Goal: Navigation & Orientation: Find specific page/section

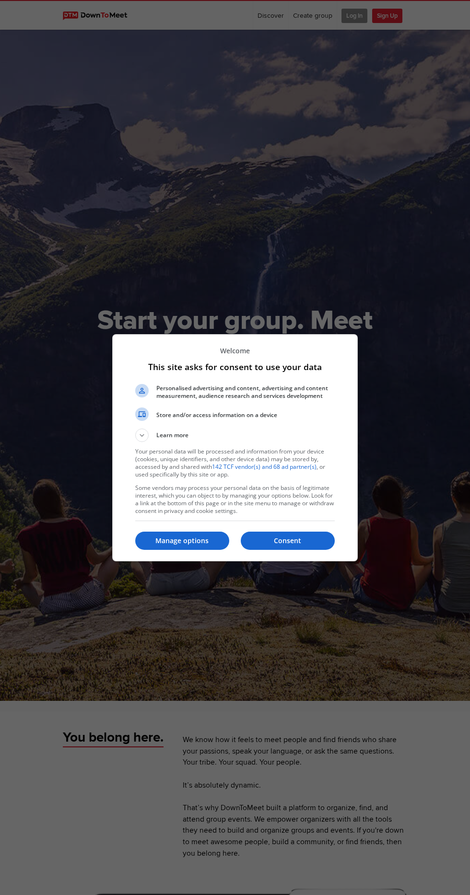
click at [182, 546] on p "Manage options" at bounding box center [182, 541] width 94 height 10
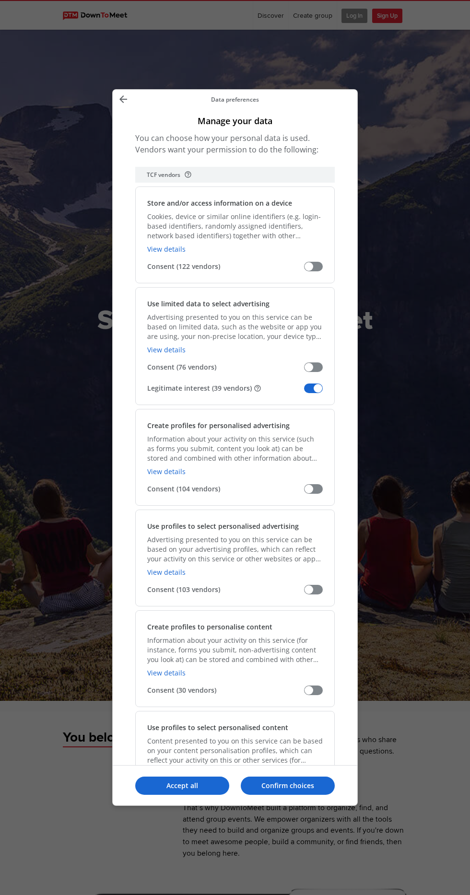
click at [314, 384] on span "Manage your data" at bounding box center [313, 389] width 19 height 10
click at [304, 392] on input "Legitimate interest (39 vendors)" at bounding box center [304, 392] width 0 height 0
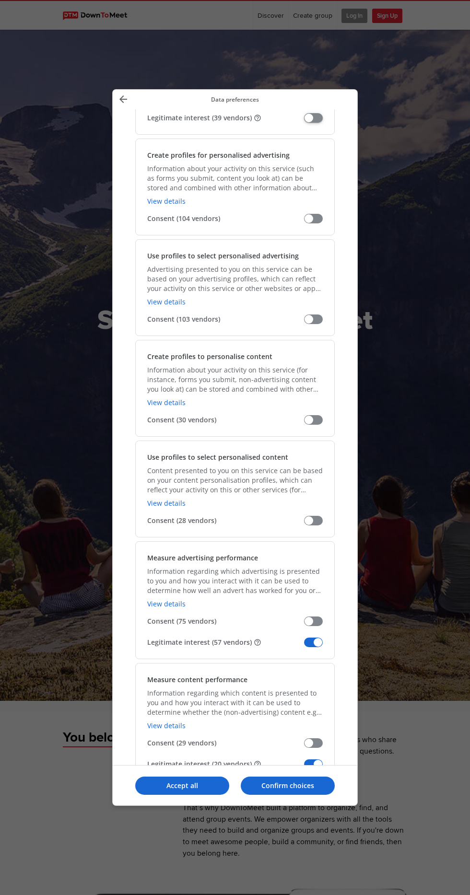
scroll to position [271, 0]
click at [315, 637] on span "Manage your data" at bounding box center [313, 642] width 19 height 10
click at [304, 645] on input "Legitimate interest (57 vendors)" at bounding box center [304, 645] width 0 height 0
click at [318, 759] on span "Manage your data" at bounding box center [313, 764] width 19 height 10
click at [304, 767] on input "Legitimate interest (20 vendors)" at bounding box center [304, 767] width 0 height 0
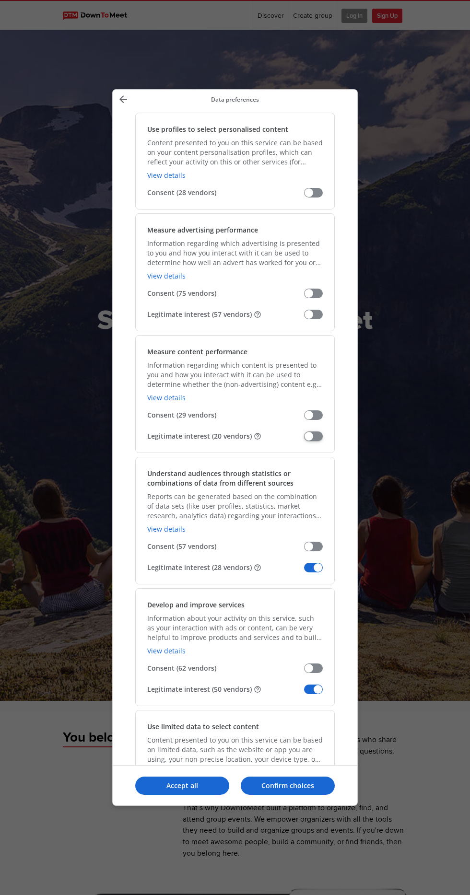
scroll to position [602, 0]
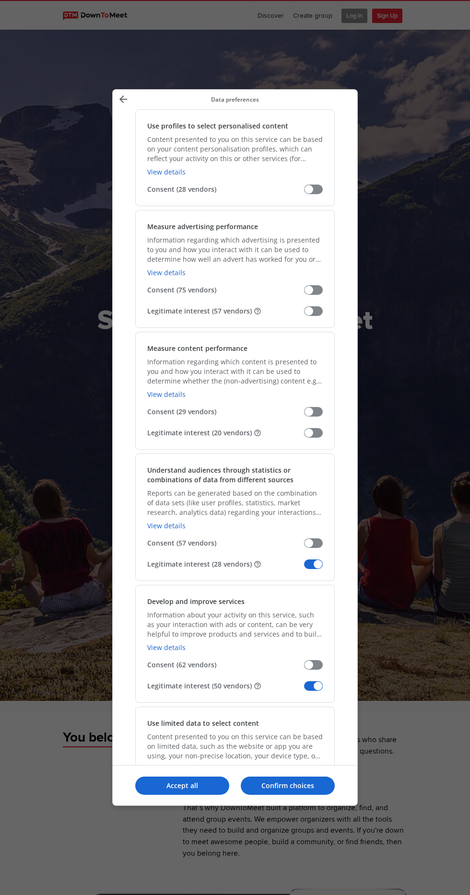
click at [318, 560] on span "Manage your data" at bounding box center [313, 565] width 19 height 10
click at [304, 568] on input "Legitimate interest (28 vendors)" at bounding box center [304, 568] width 0 height 0
click at [318, 681] on span "Manage your data" at bounding box center [313, 686] width 19 height 10
click at [304, 690] on input "Legitimate interest (50 vendors)" at bounding box center [304, 690] width 0 height 0
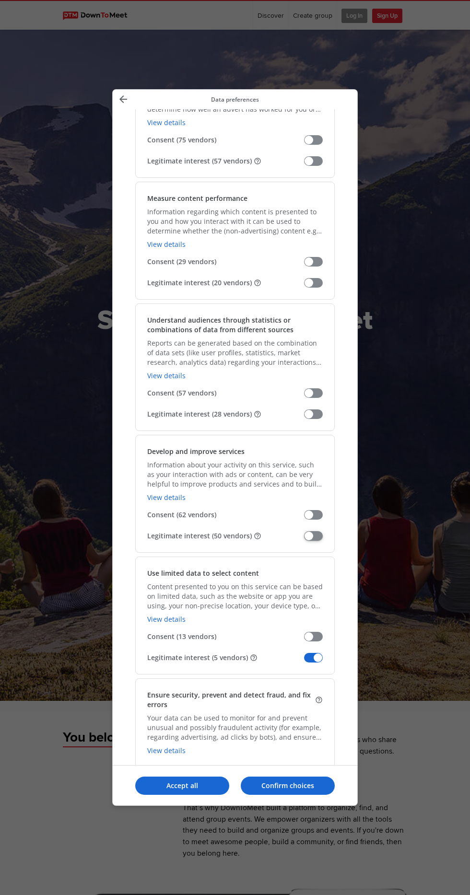
scroll to position [754, 0]
click at [320, 651] on span "Manage your data" at bounding box center [313, 656] width 19 height 10
click at [304, 659] on input "Legitimate interest (5 vendors)" at bounding box center [304, 659] width 0 height 0
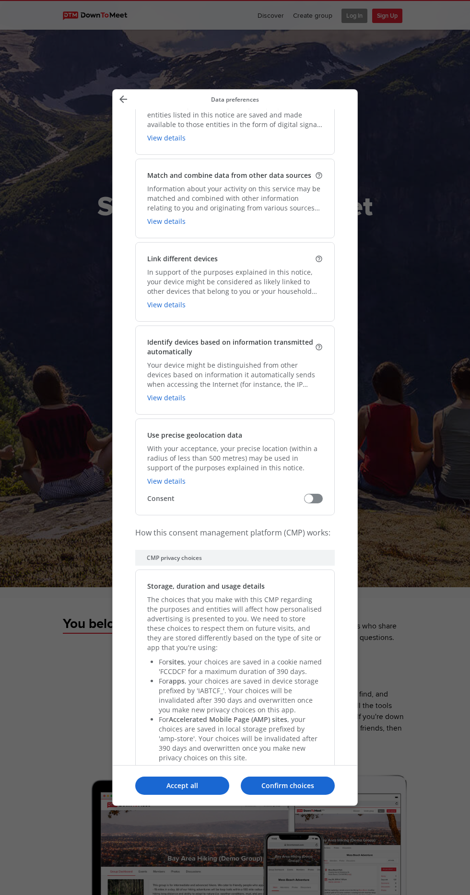
scroll to position [114, 0]
click at [310, 791] on p "Confirm choices" at bounding box center [288, 786] width 94 height 10
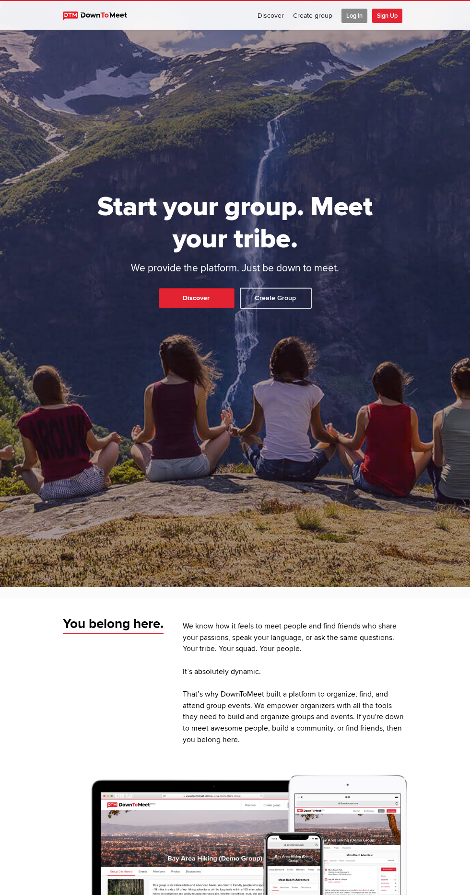
click at [353, 15] on span "Log In" at bounding box center [354, 16] width 26 height 14
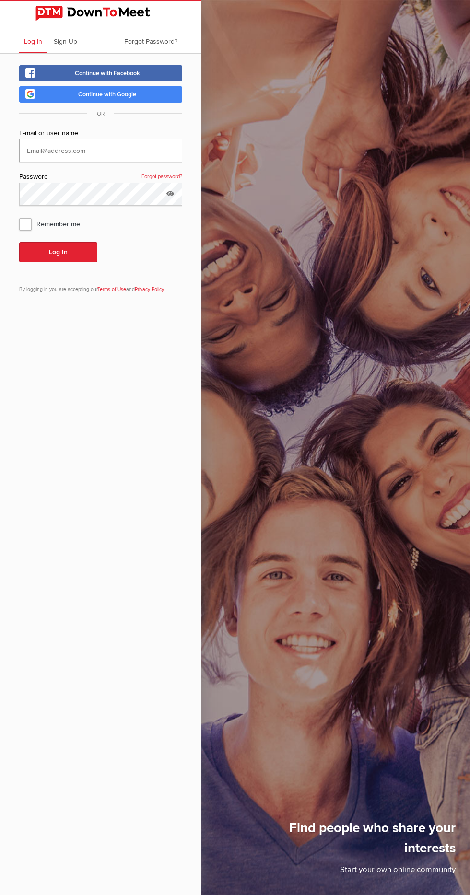
click at [80, 149] on input "text" at bounding box center [100, 150] width 163 height 23
type input "[EMAIL_ADDRESS][DOMAIN_NAME]"
click at [19, 242] on button "Log In" at bounding box center [58, 252] width 78 height 20
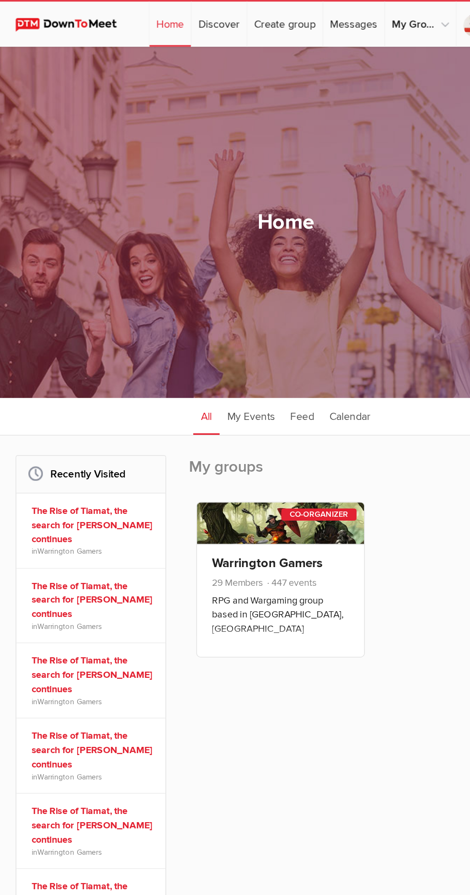
click at [228, 364] on link "Warrington Gamers" at bounding box center [223, 359] width 70 height 10
